Goal: Find specific page/section: Find specific page/section

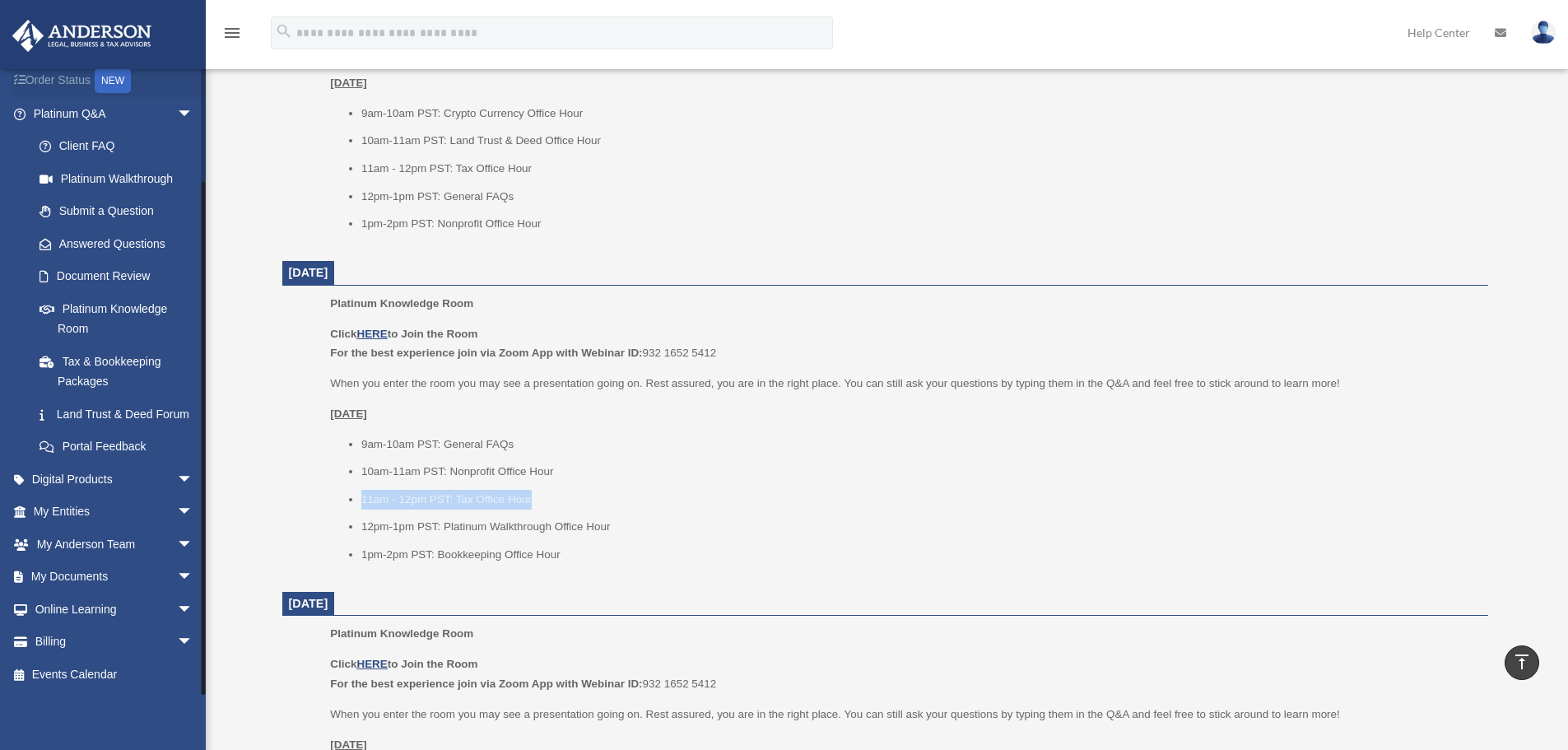
scroll to position [126, 0]
click at [177, 644] on span "arrow_drop_down" at bounding box center [193, 642] width 32 height 33
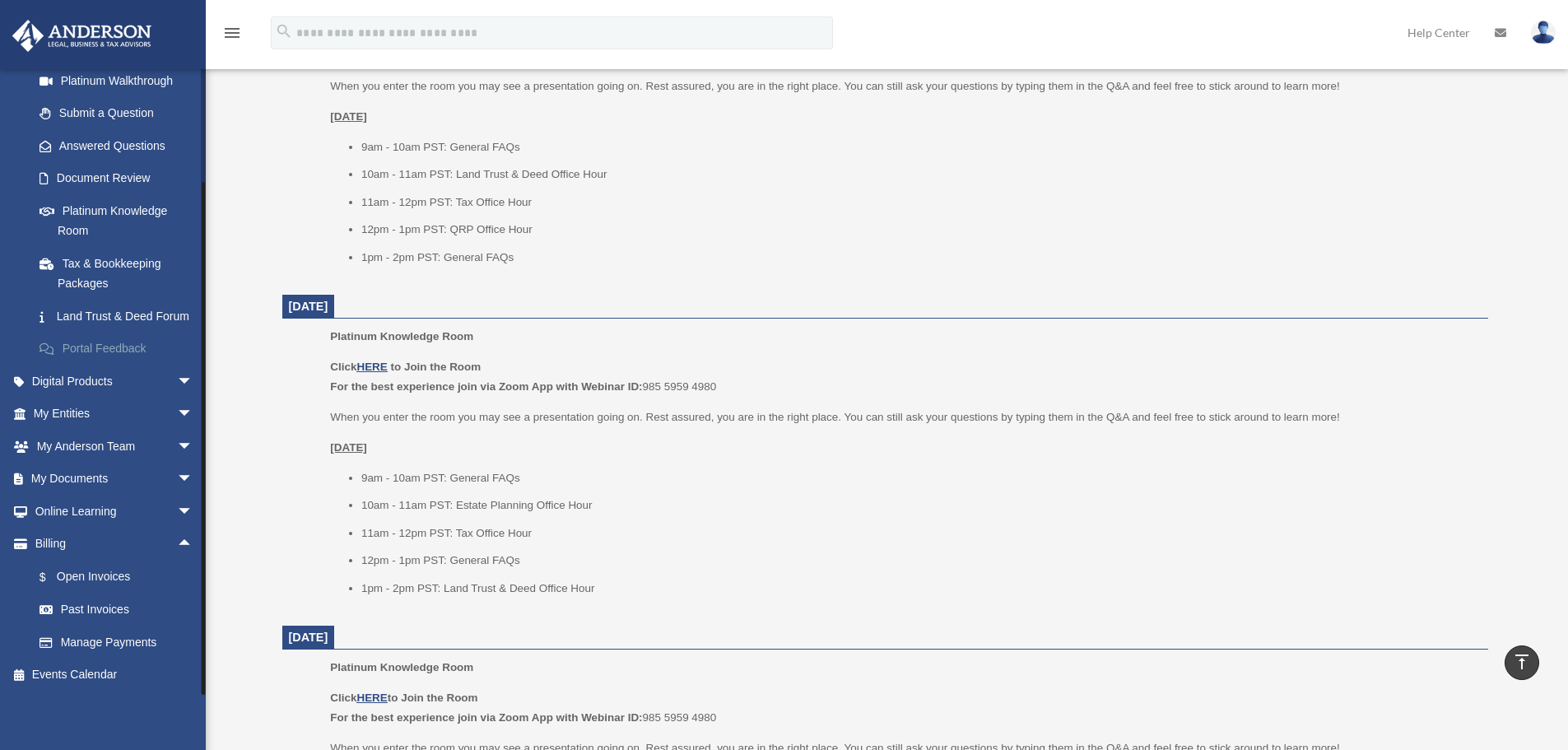
scroll to position [1487, 0]
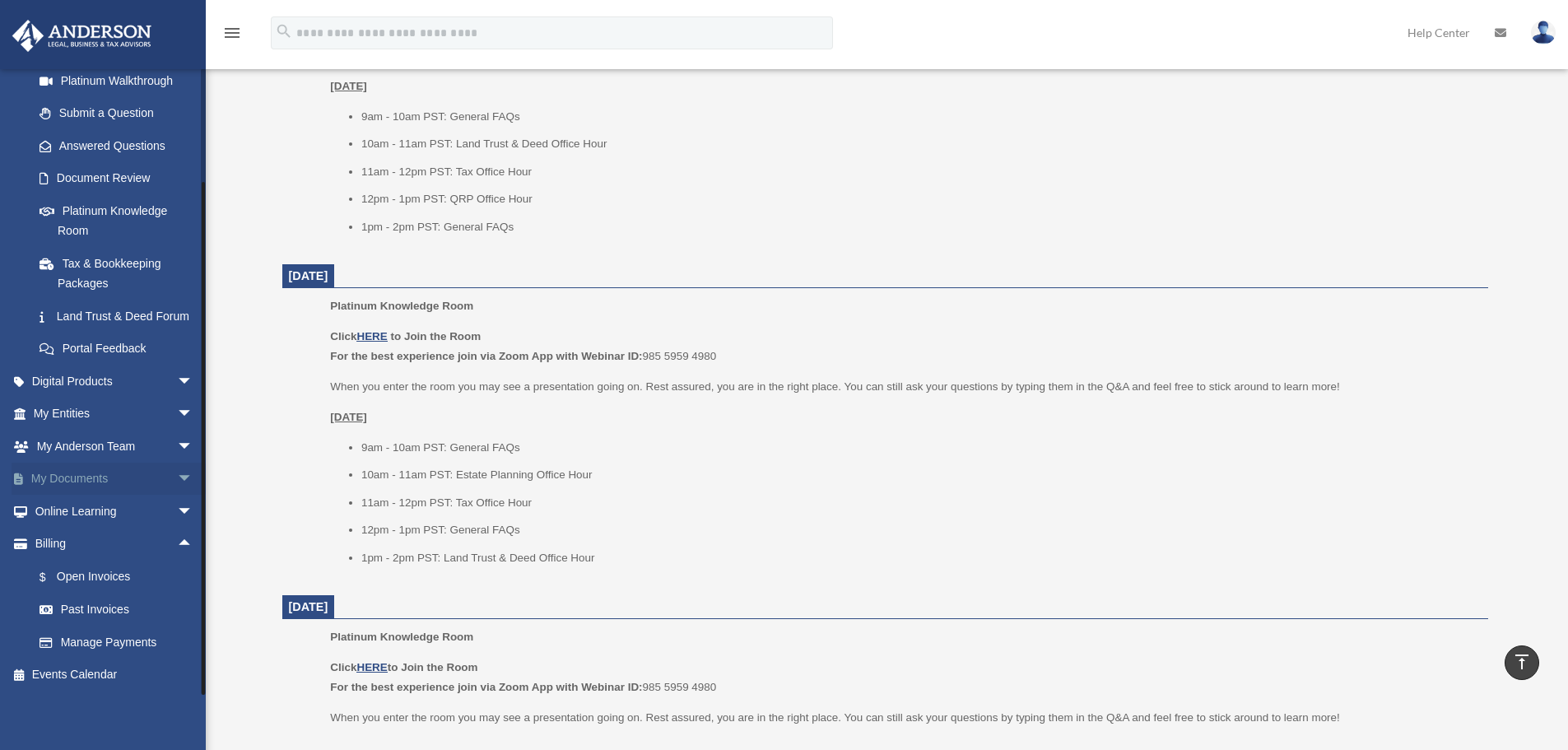
click at [177, 474] on span "arrow_drop_down" at bounding box center [193, 478] width 32 height 33
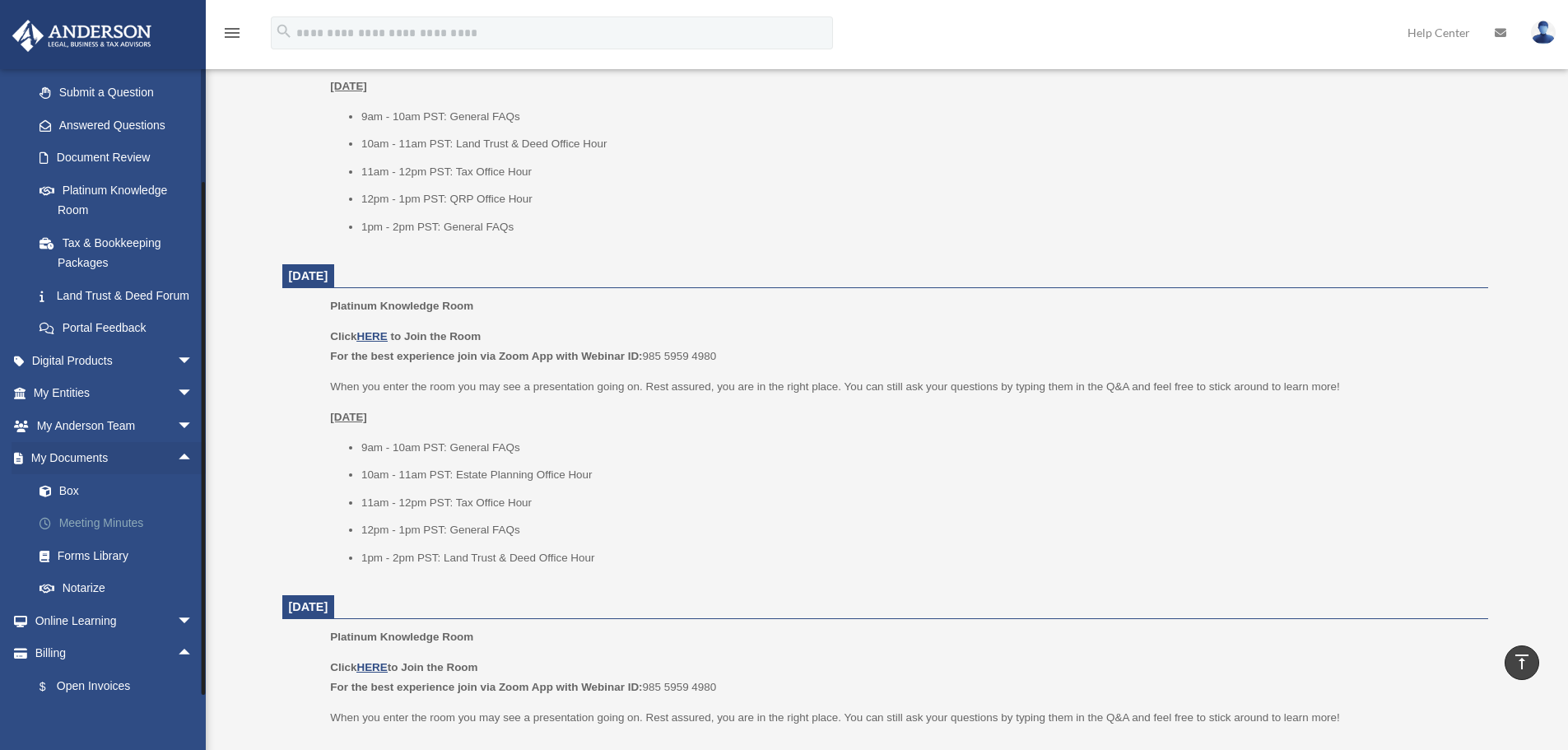
click at [84, 540] on link "Meeting Minutes" at bounding box center [121, 523] width 195 height 32
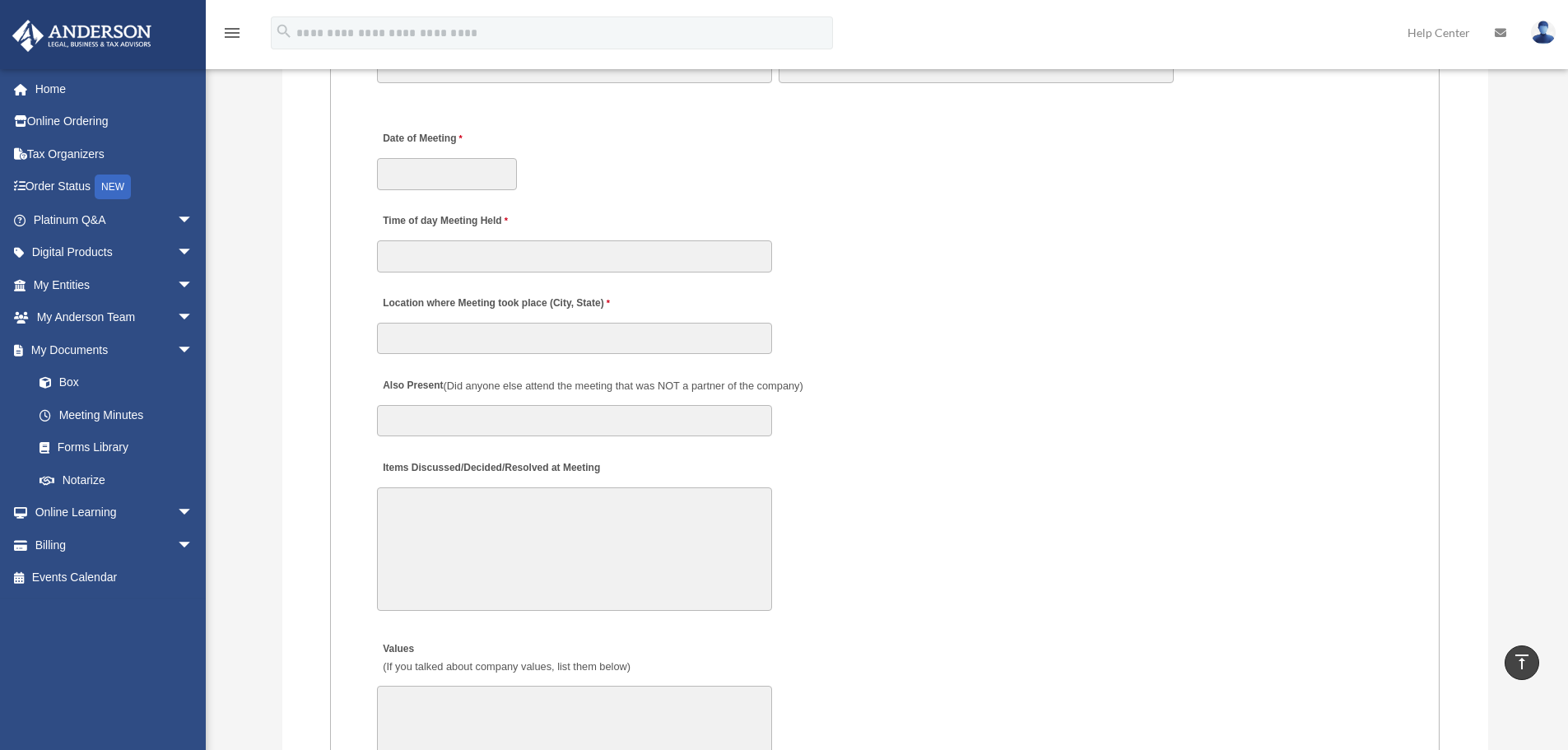
scroll to position [2482, 0]
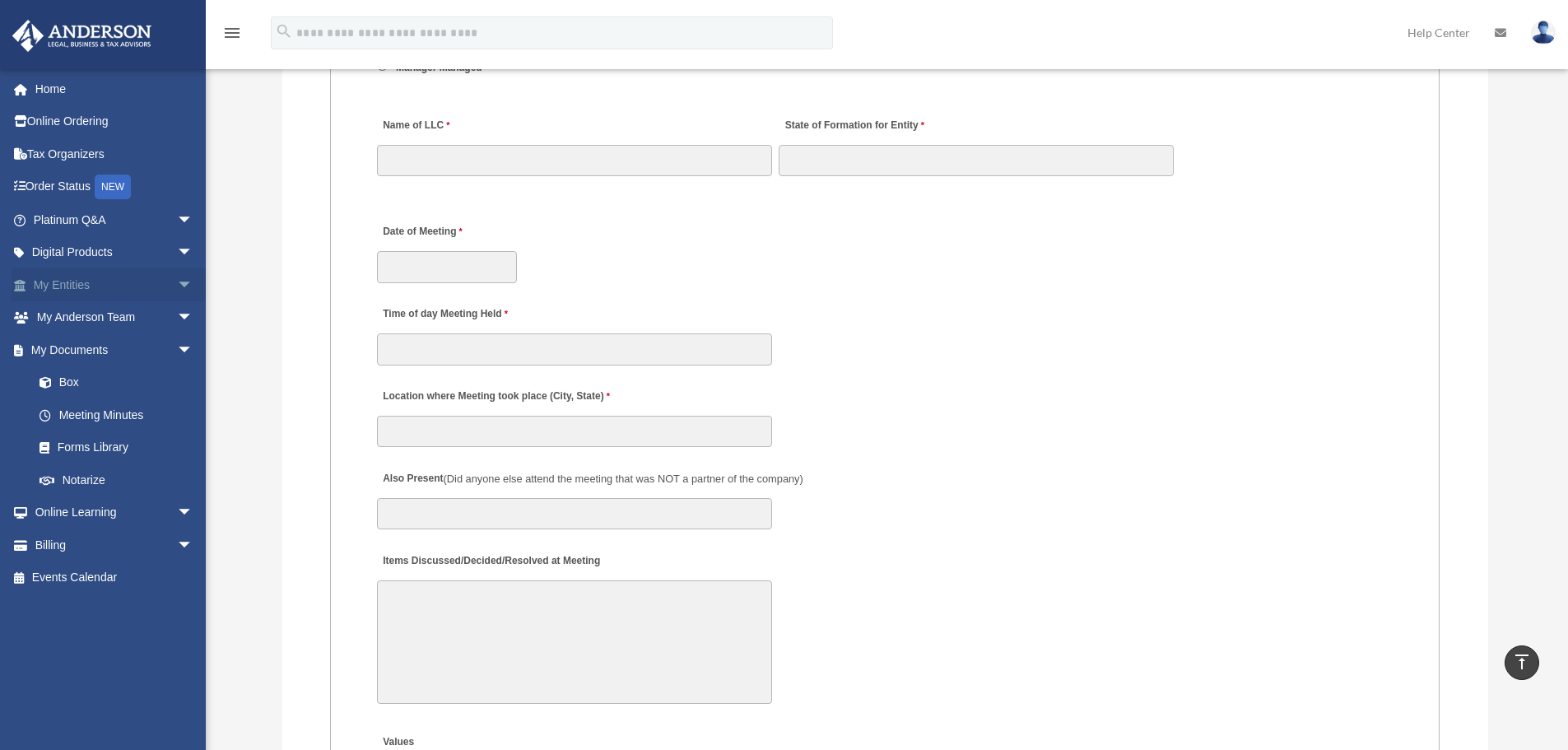
click at [177, 279] on span "arrow_drop_down" at bounding box center [193, 284] width 32 height 33
click at [88, 316] on link "Overview" at bounding box center [121, 318] width 195 height 32
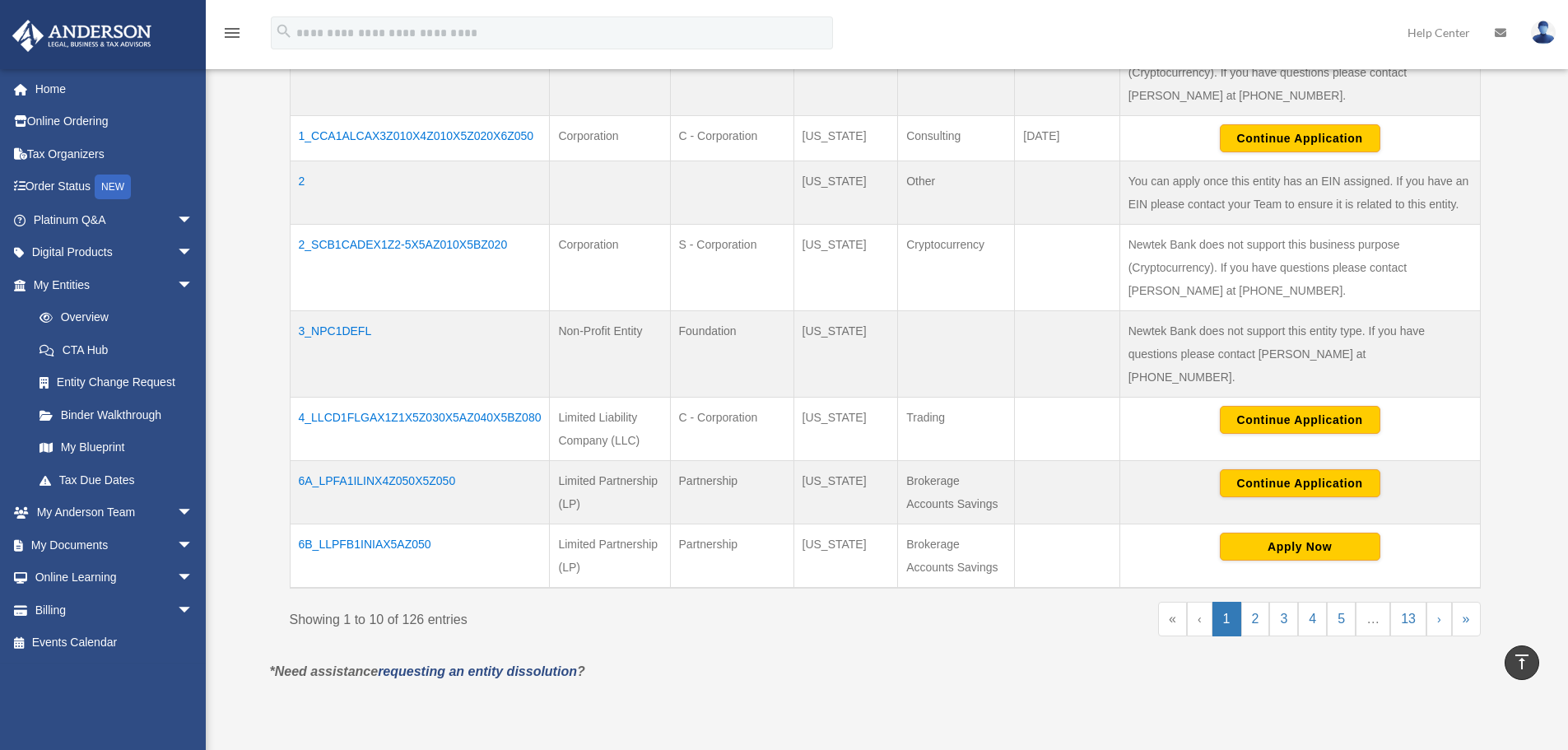
scroll to position [522, 0]
